Goal: Transaction & Acquisition: Book appointment/travel/reservation

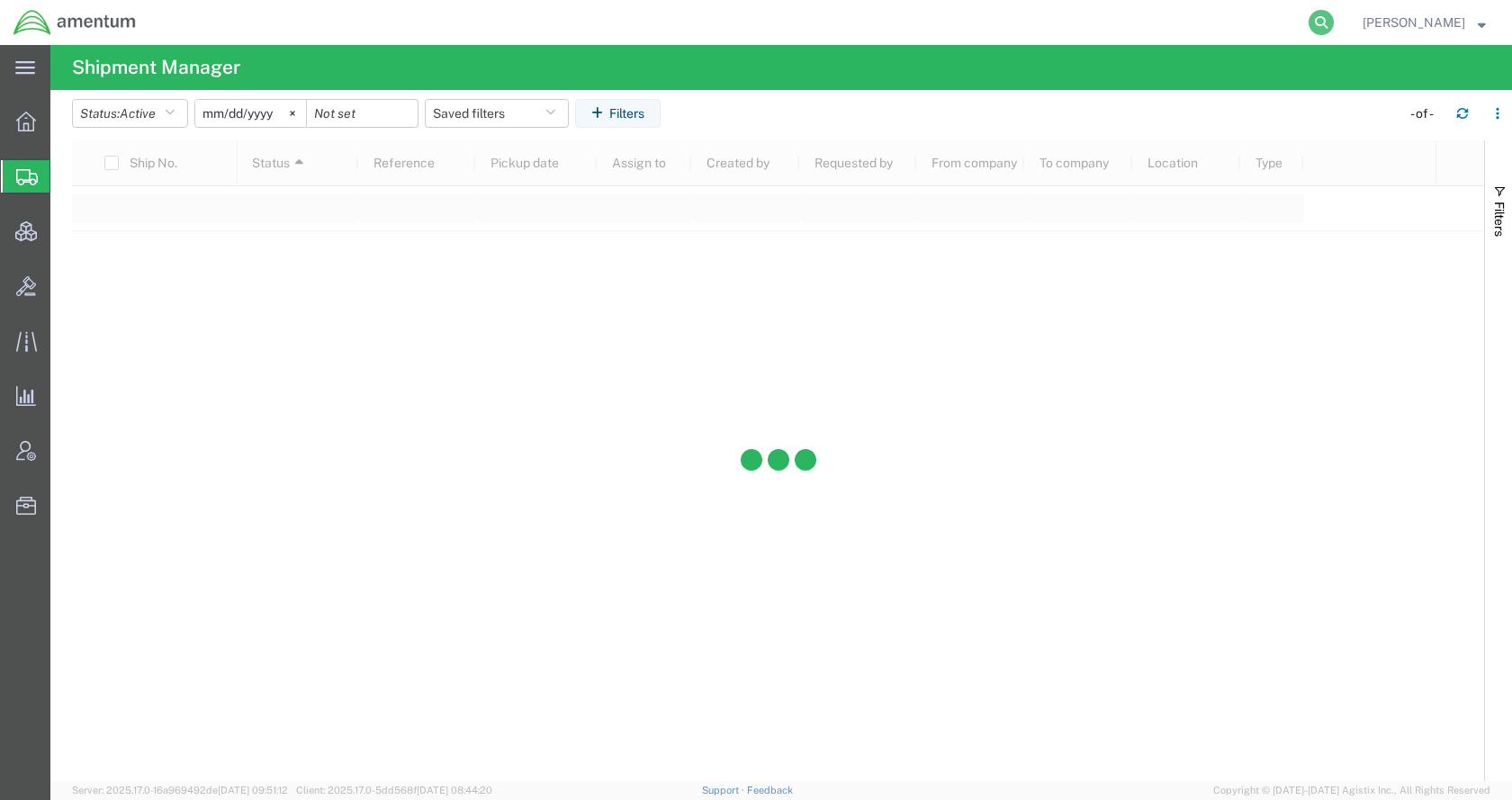
click at [1334, 19] on icon at bounding box center [1321, 22] width 25 height 25
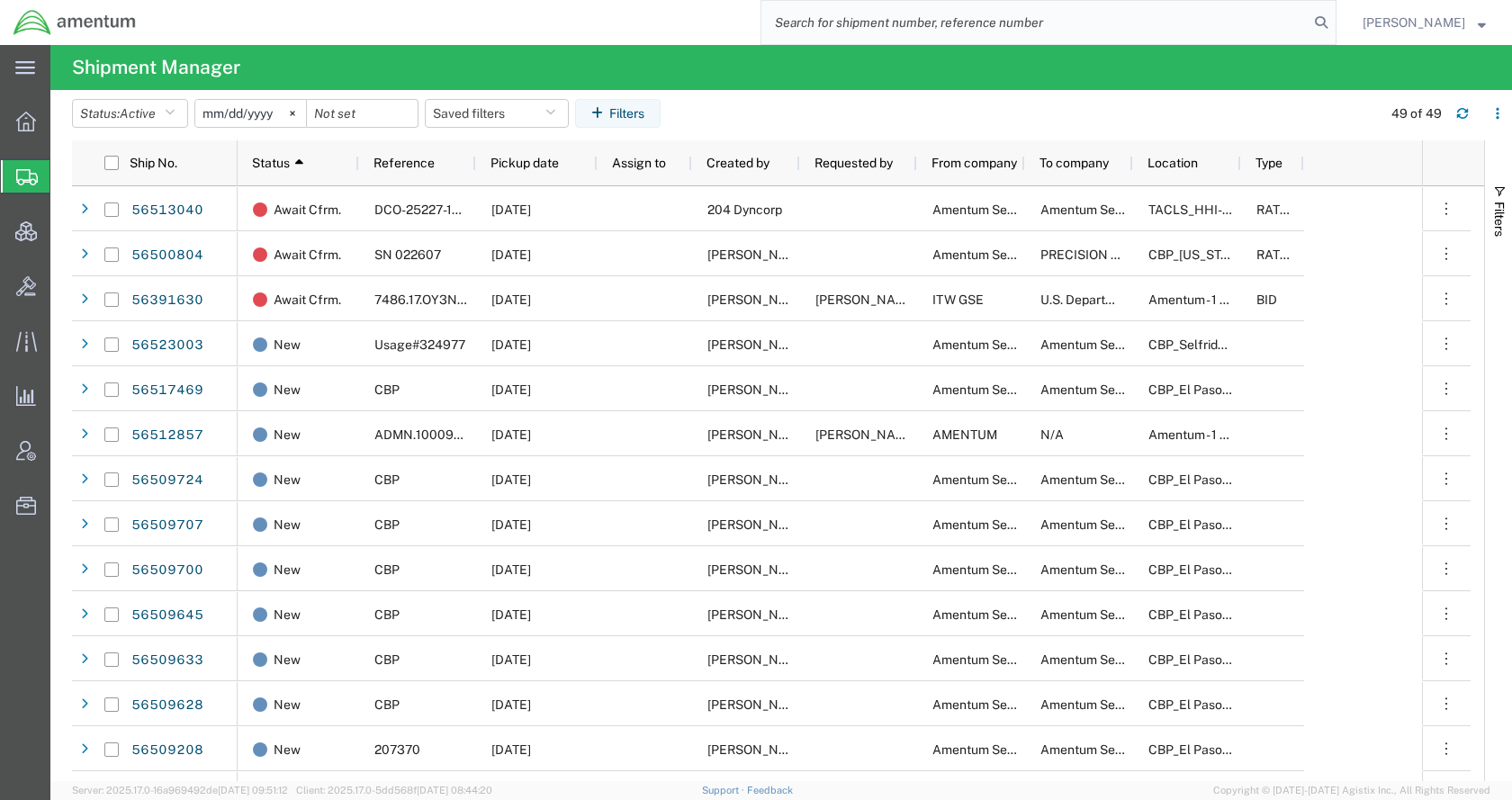
paste input "S180-25224-2978"
type input "S180-25224-2978"
click at [1334, 14] on icon at bounding box center [1321, 22] width 25 height 25
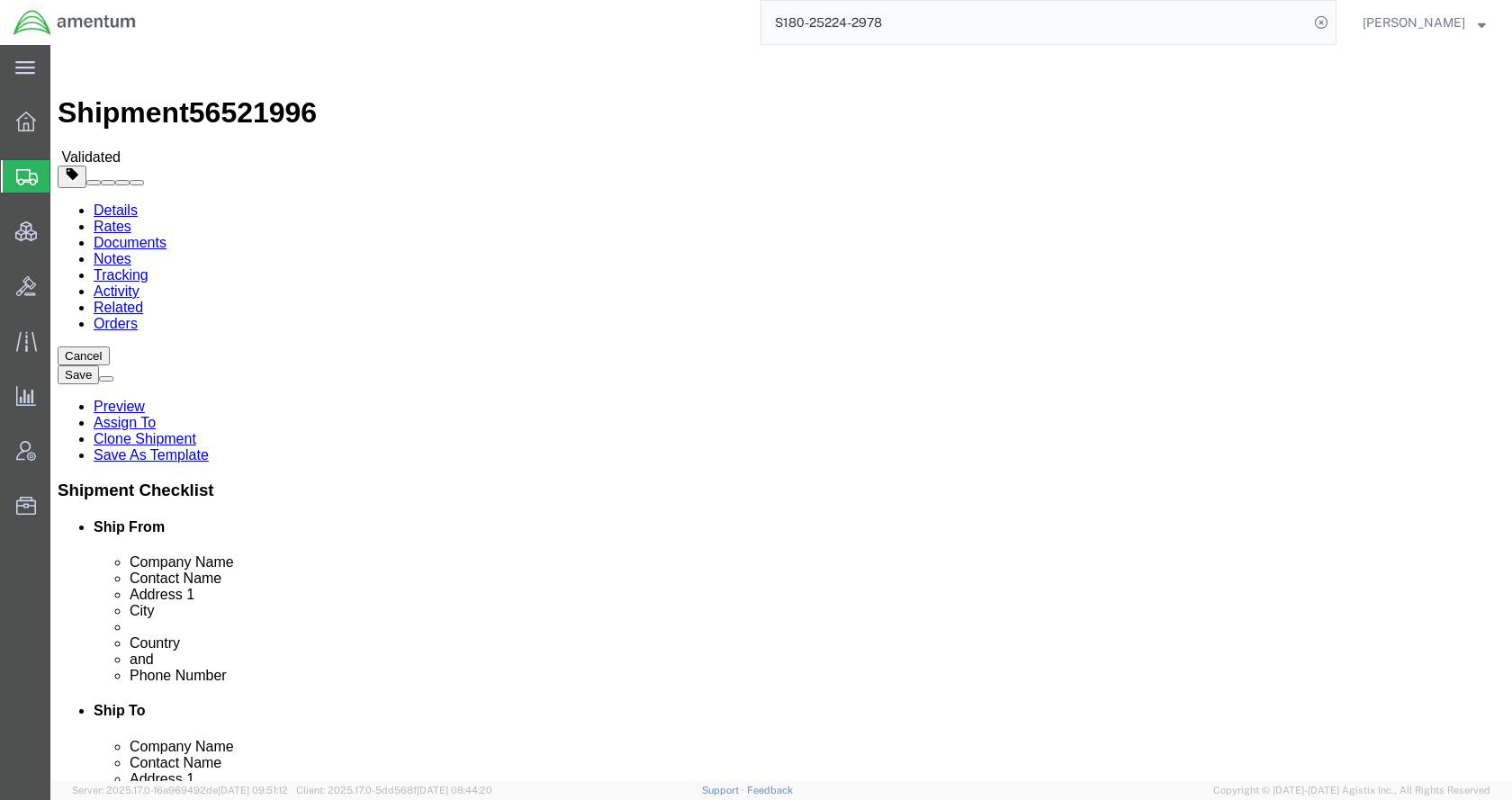
select select "42679"
select select "42676"
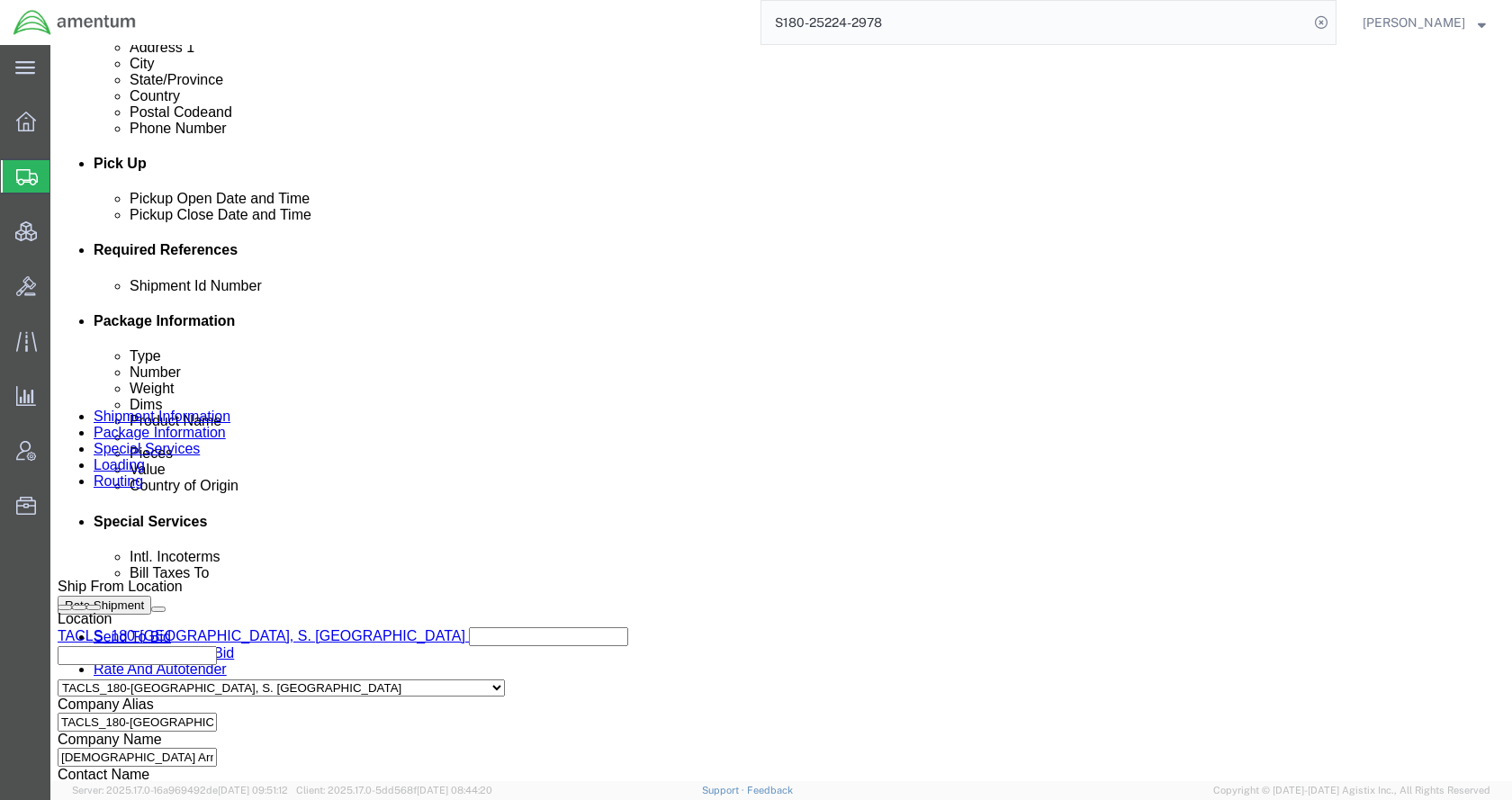
scroll to position [990, 0]
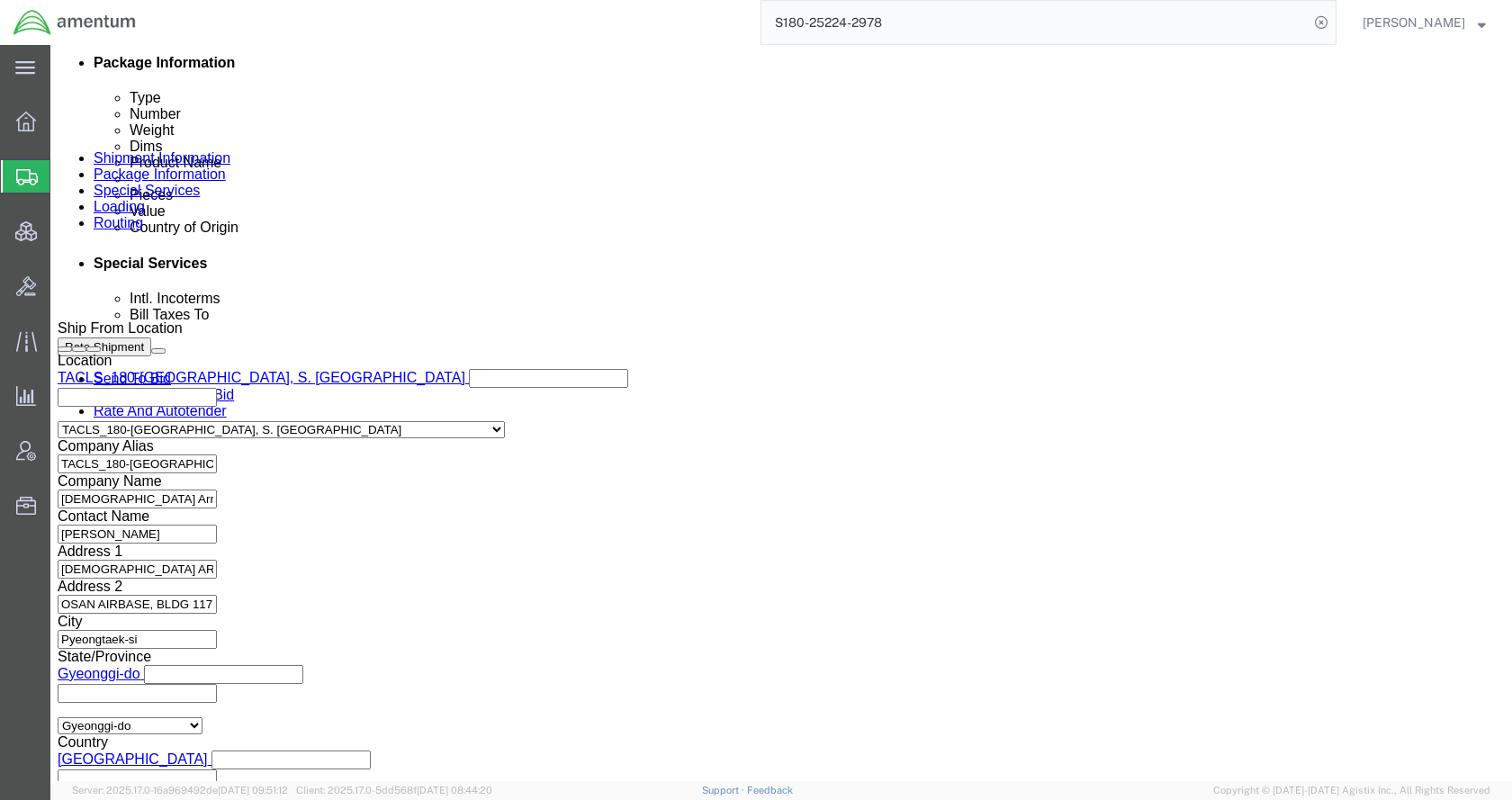
click div "[DATE] 10:58 AM"
click button "Apply"
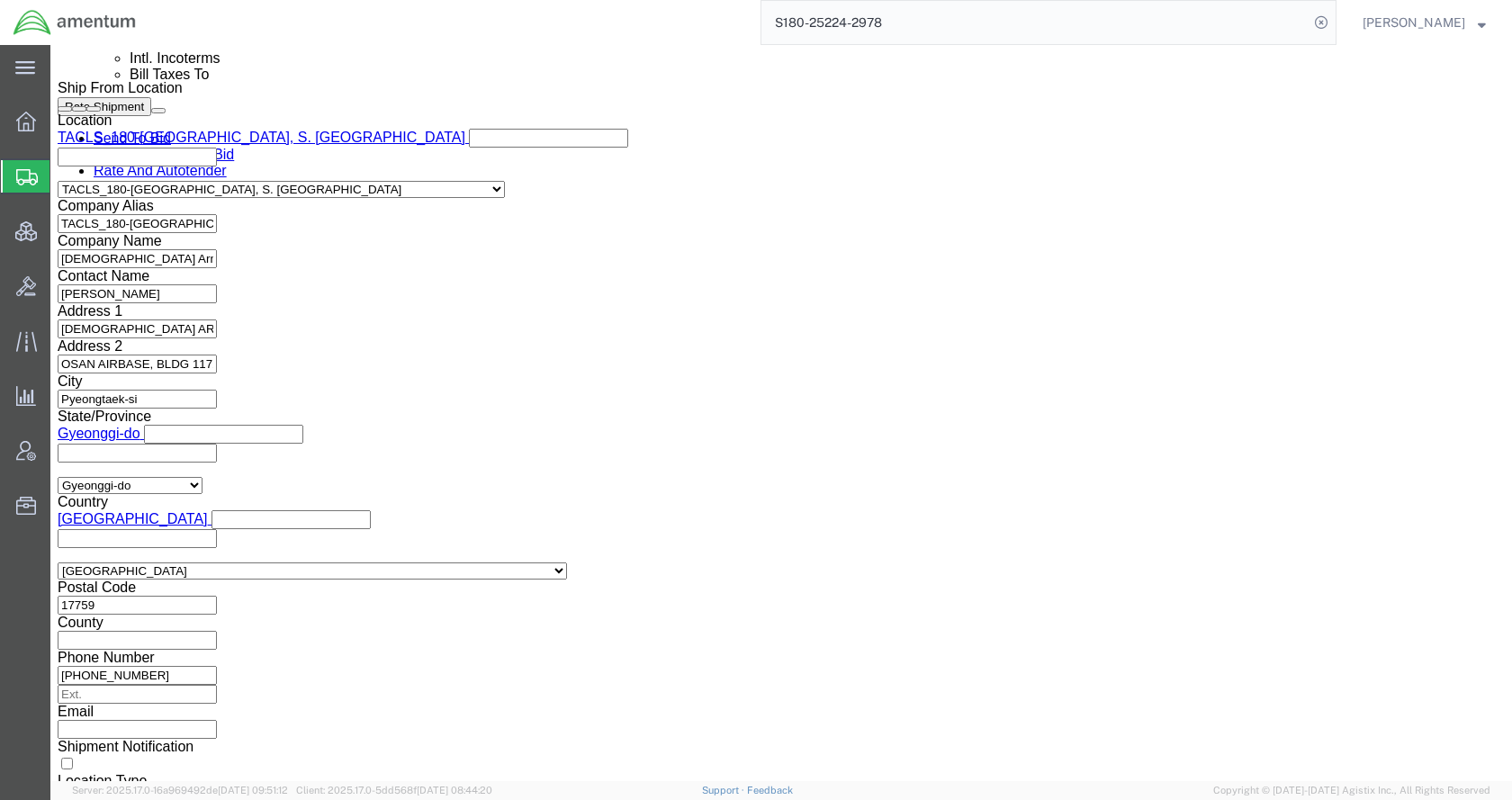
scroll to position [1234, 0]
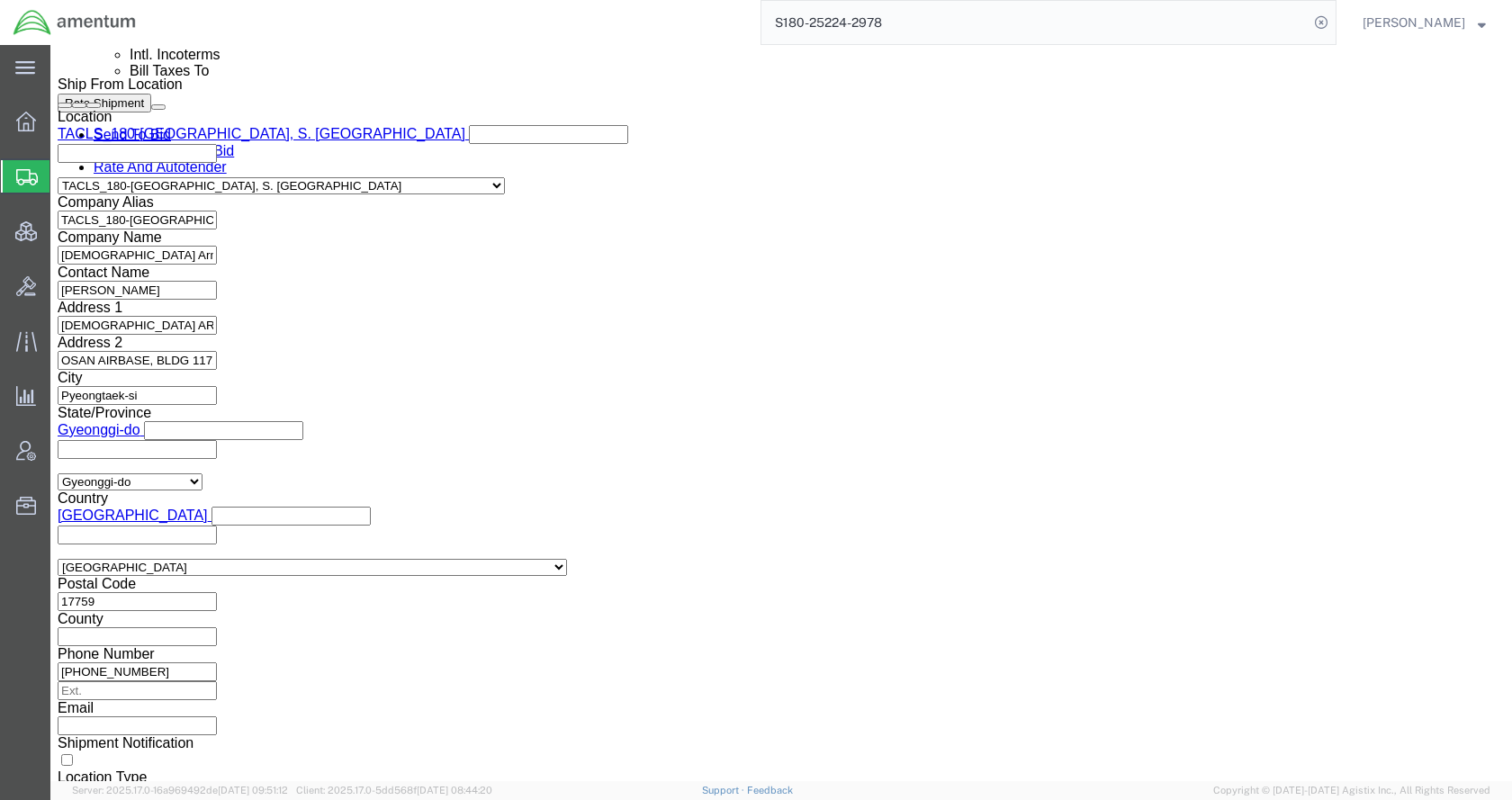
click icon
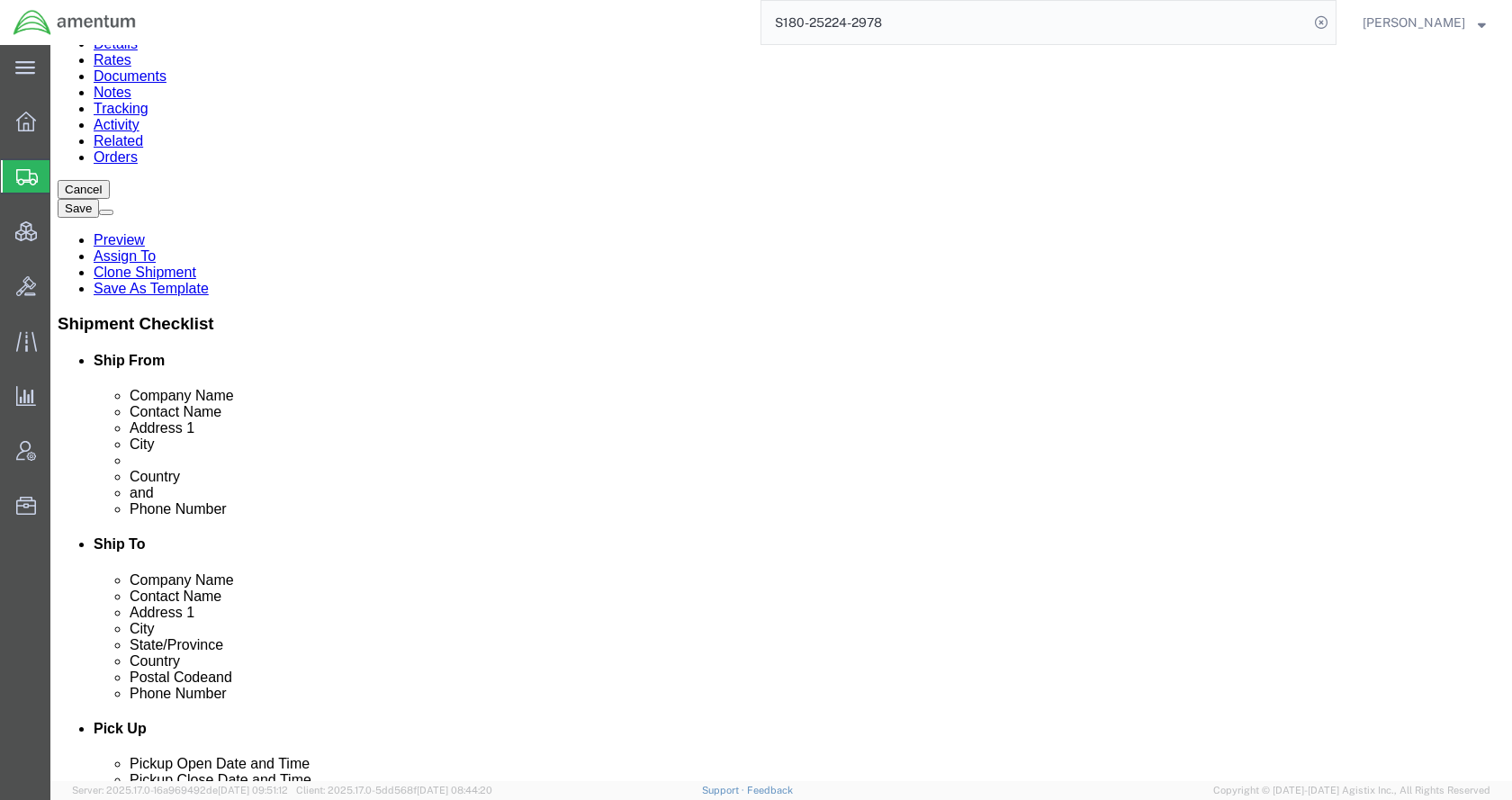
scroll to position [180, 0]
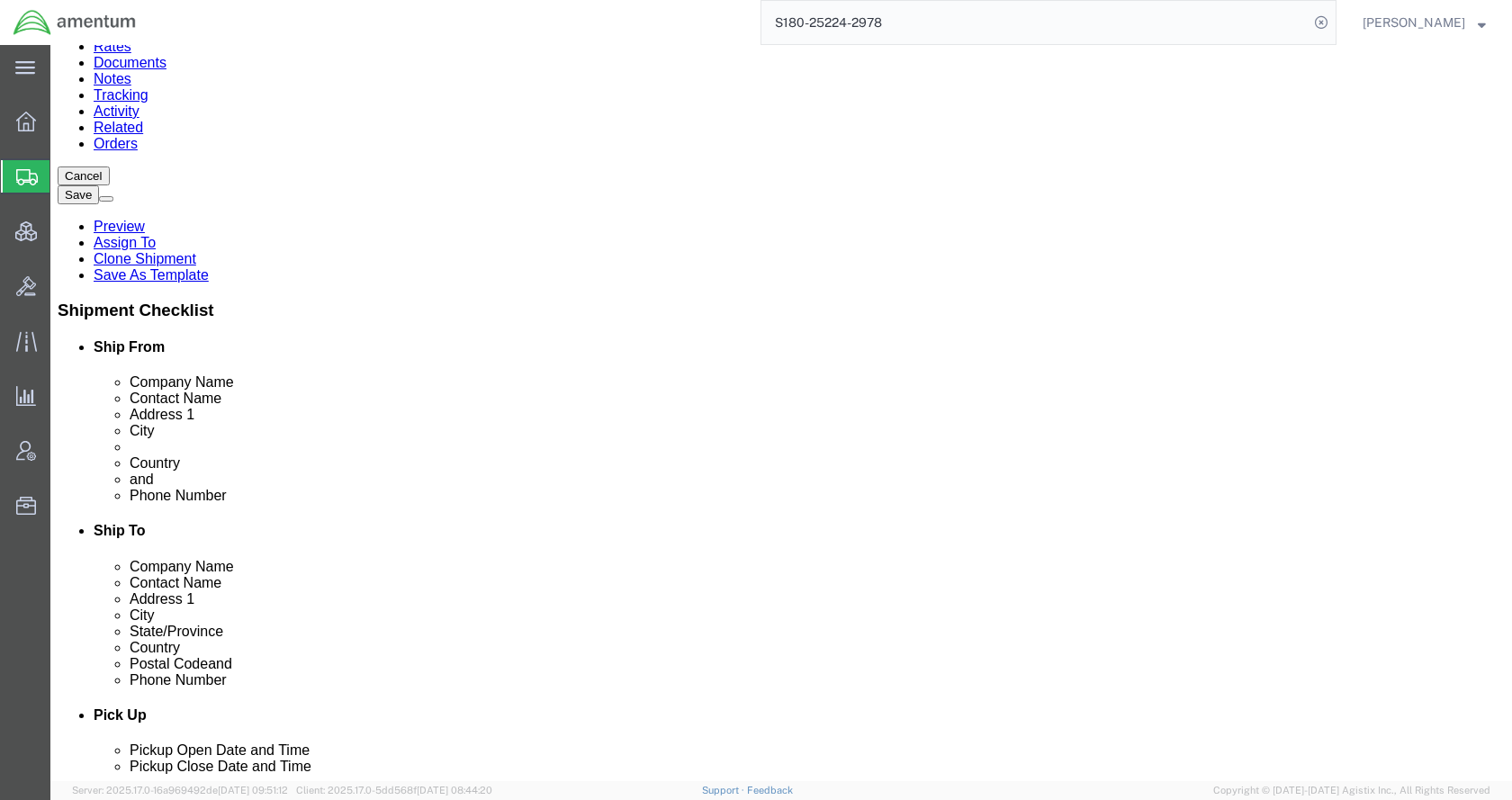
click select "Select kgs lbs"
select select "LBS"
click select "Select kgs lbs"
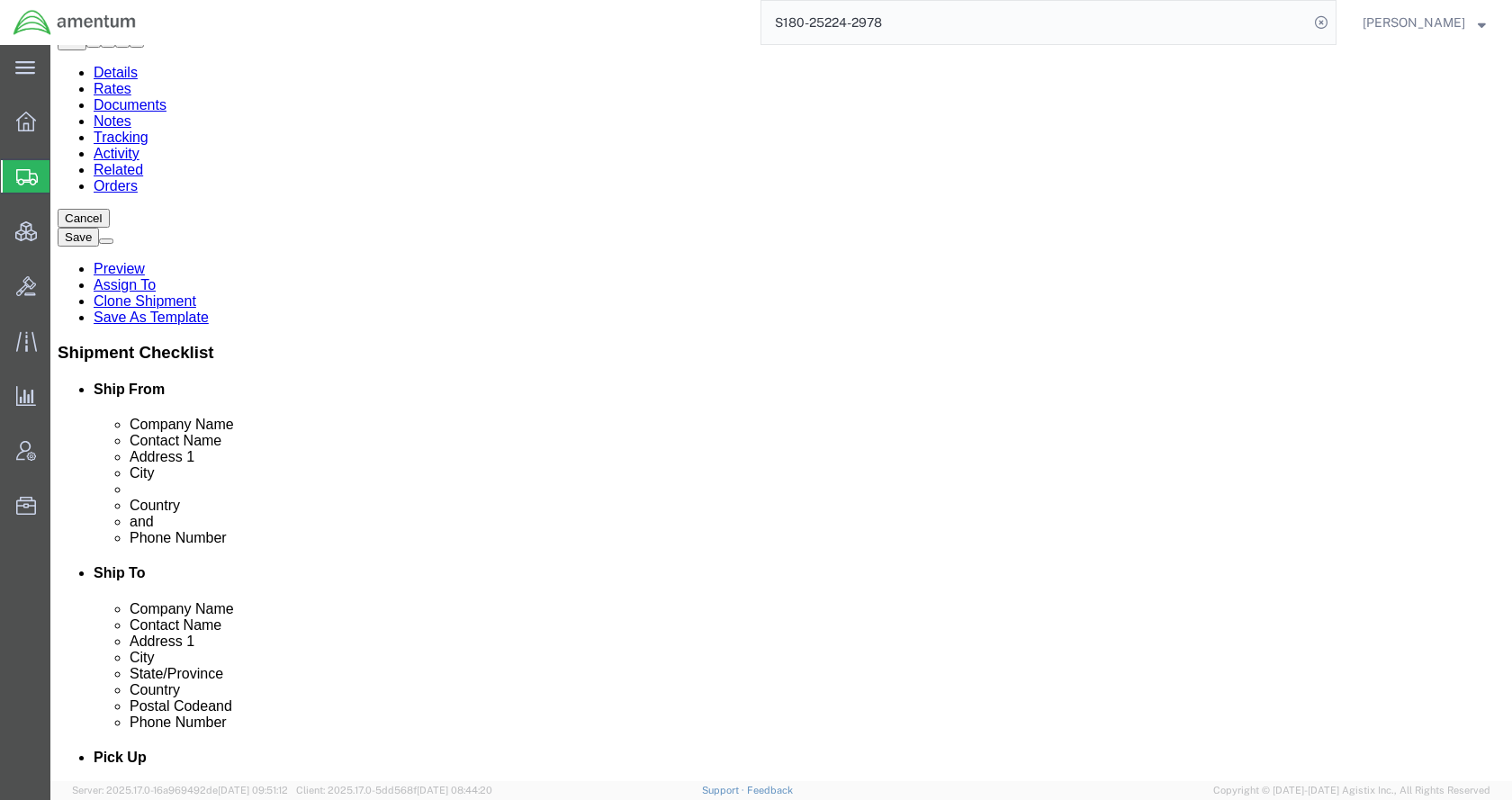
scroll to position [0, 0]
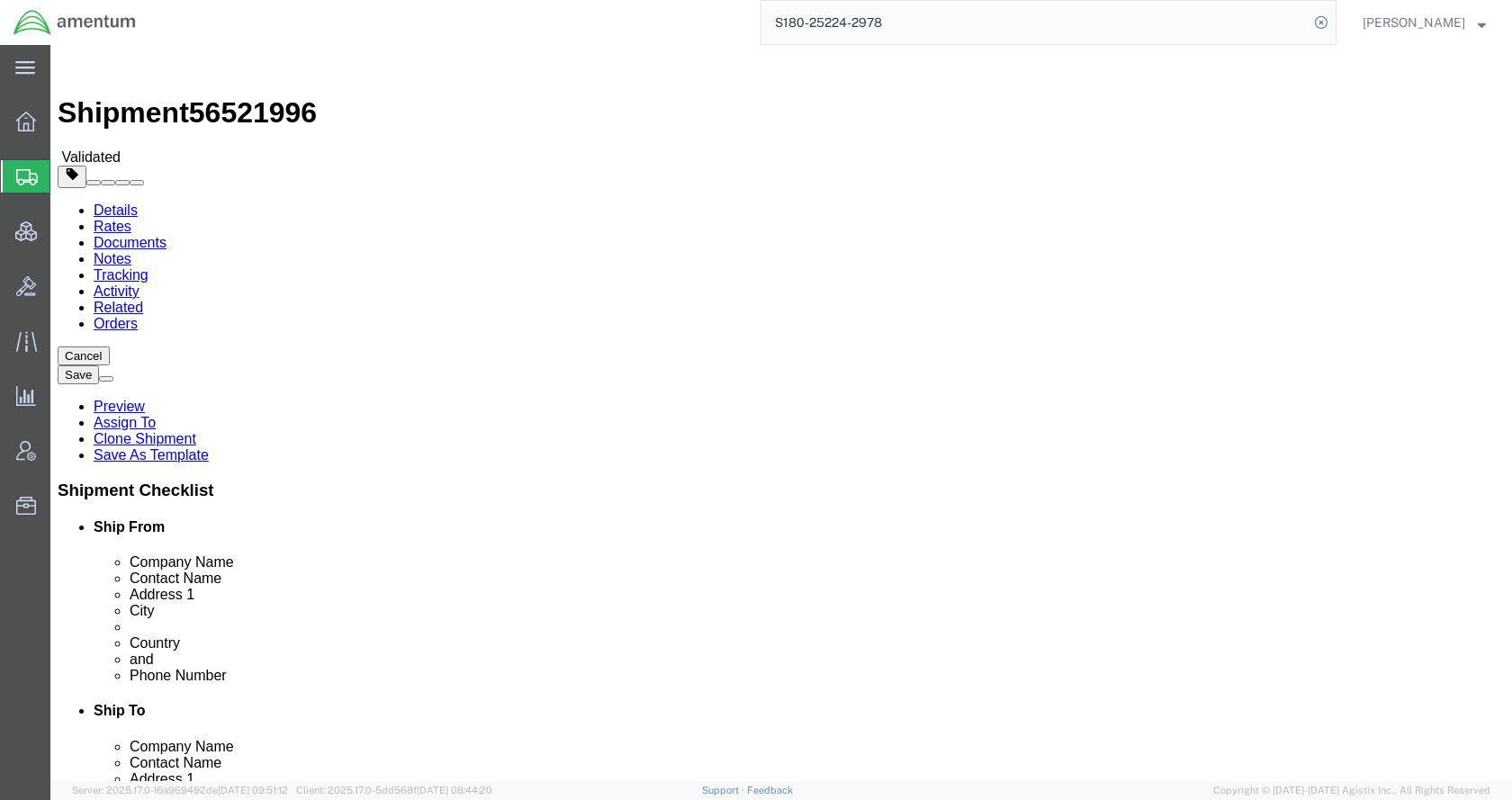
click div "Previous Continue"
click div "Shipment Information Package Information Special Services Loading Routing"
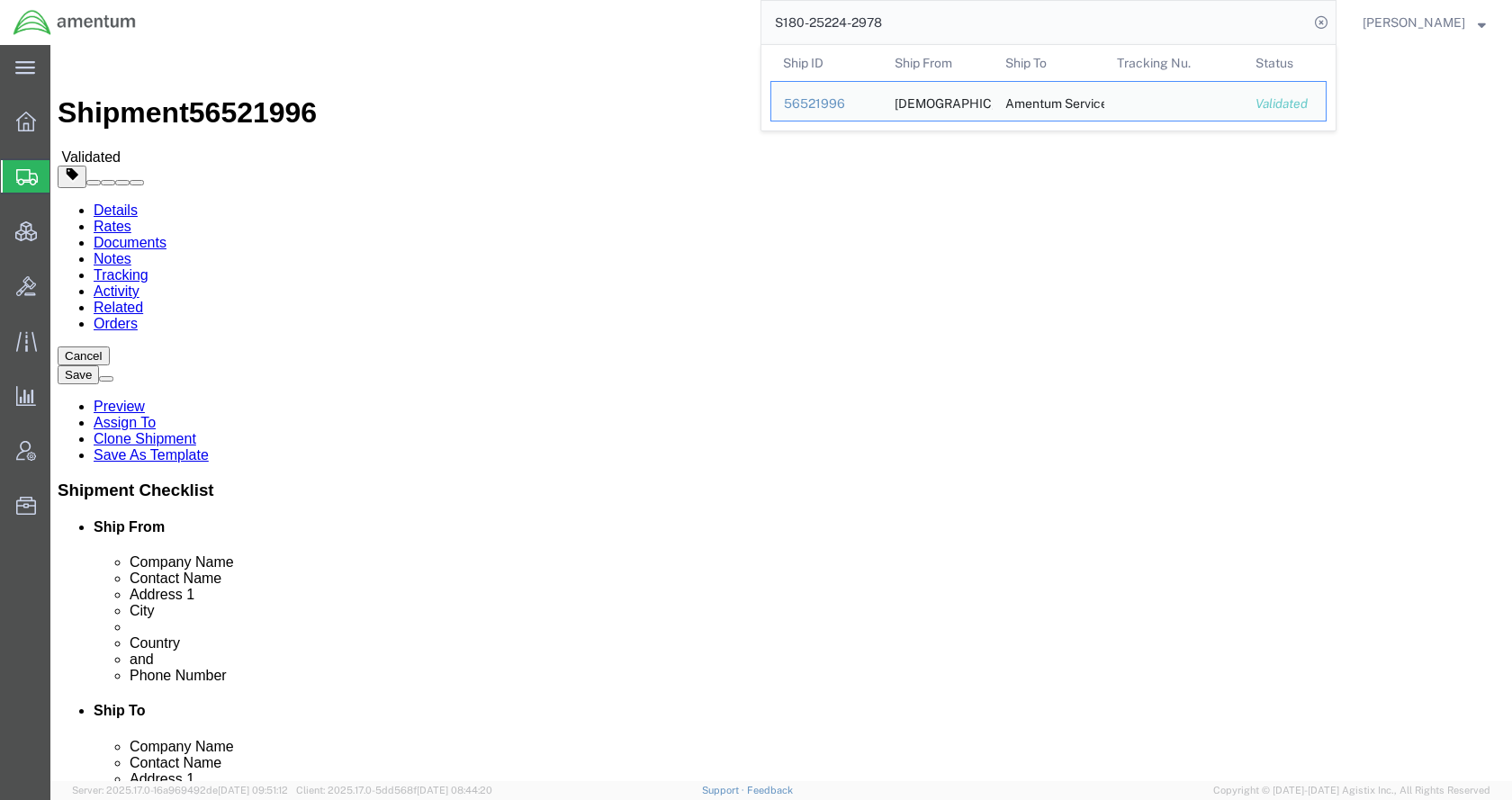
drag, startPoint x: 1002, startPoint y: 15, endPoint x: 732, endPoint y: 20, distance: 270.0
click at [732, 20] on div "S180-25224-2978 Ship ID Ship From Ship To Tracking Nu. Status Ship ID 56521996 …" at bounding box center [743, 22] width 1187 height 45
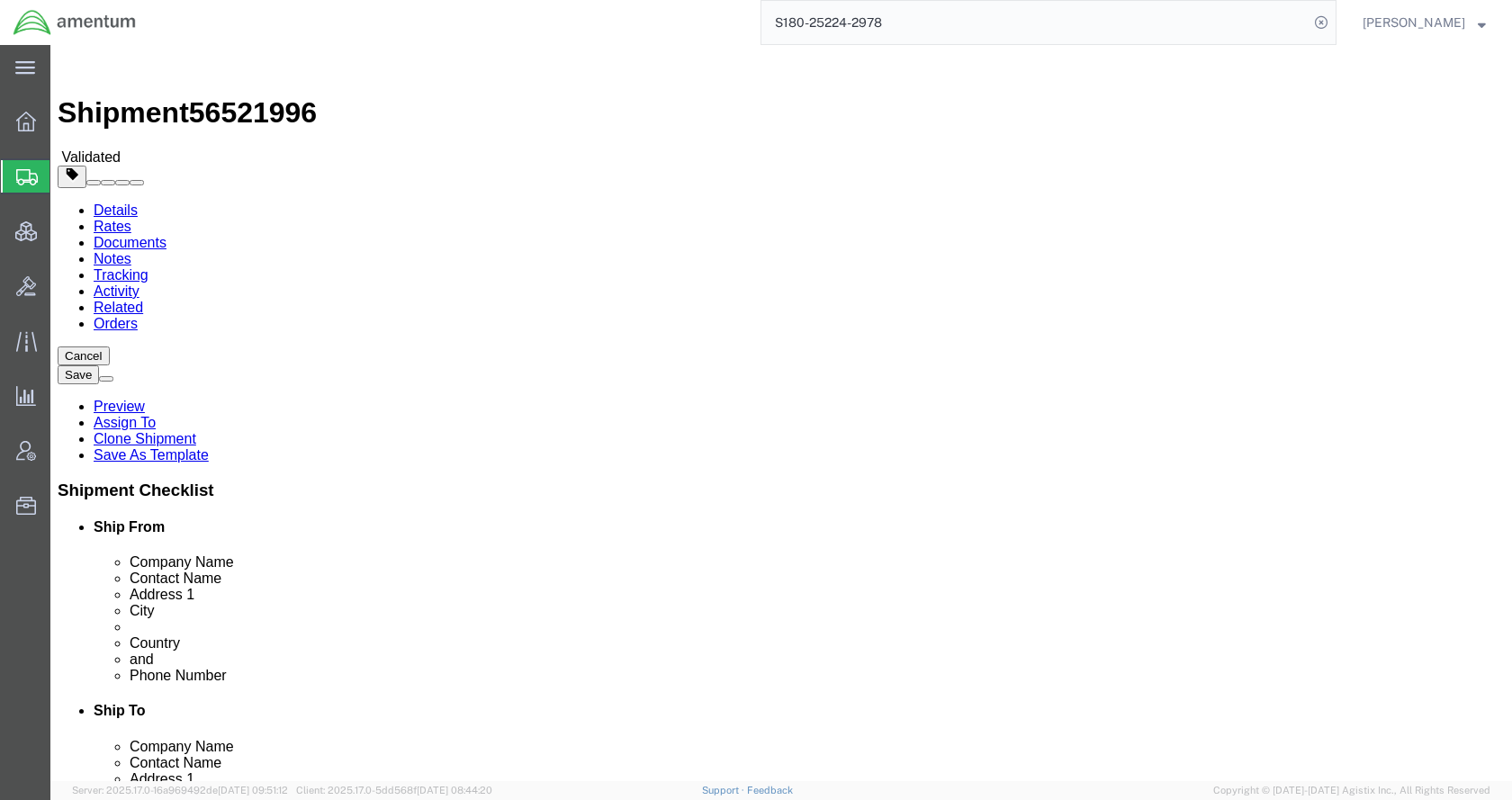
paste input "DCO-25225-166749"
type input "DCO-25225-166749"
click at [1334, 19] on icon at bounding box center [1321, 22] width 25 height 25
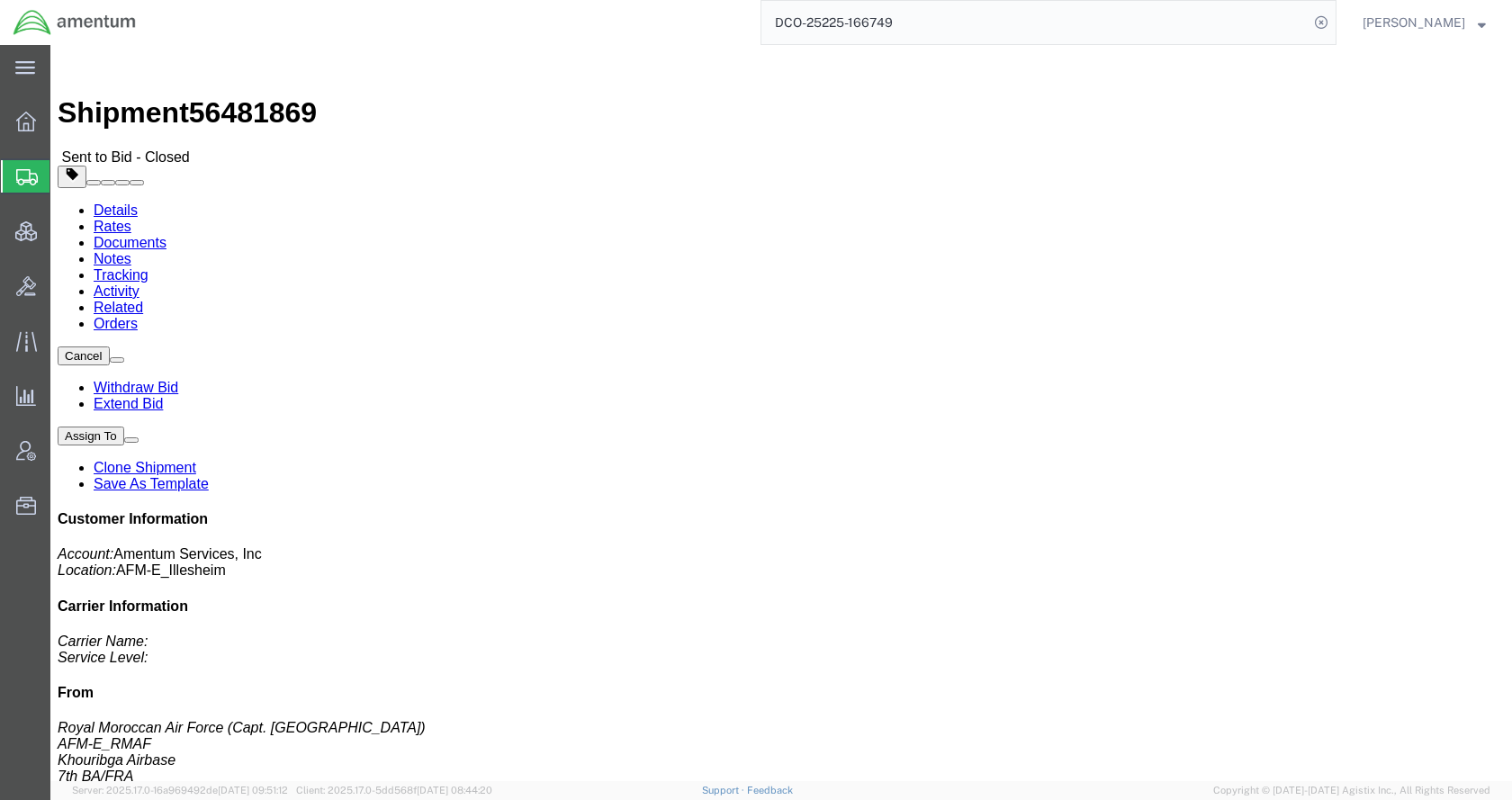
click link "Rates"
